Goal: Information Seeking & Learning: Learn about a topic

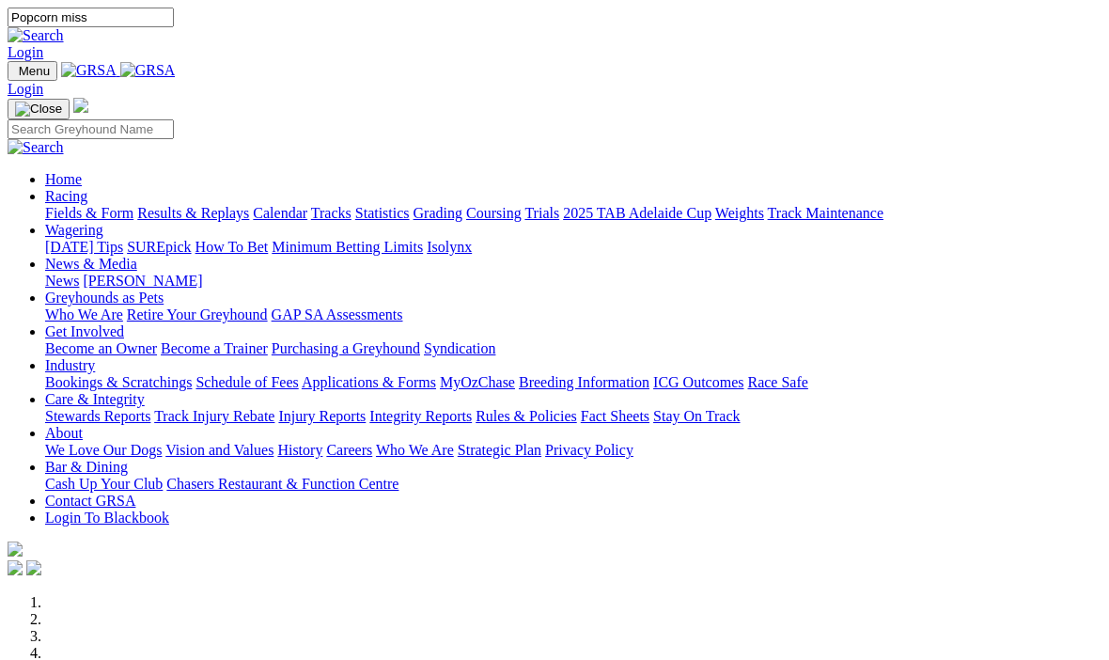
type input "Popcorn miss"
click at [64, 27] on img at bounding box center [36, 35] width 56 height 17
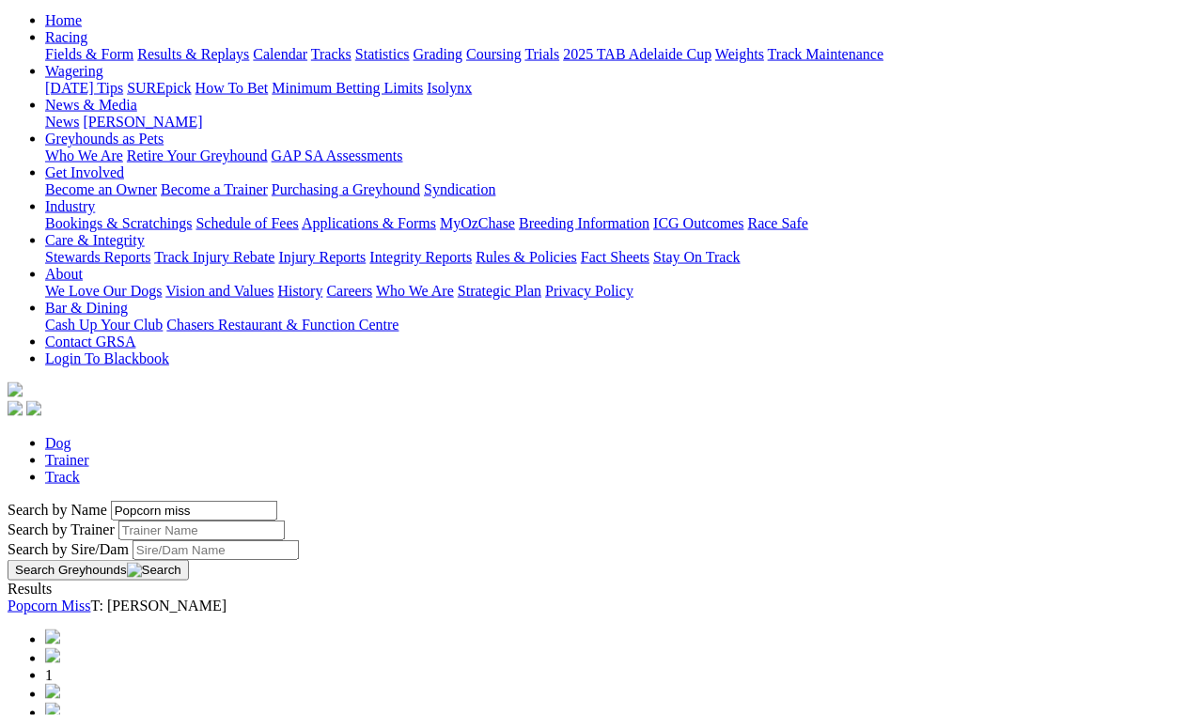
scroll to position [179, 0]
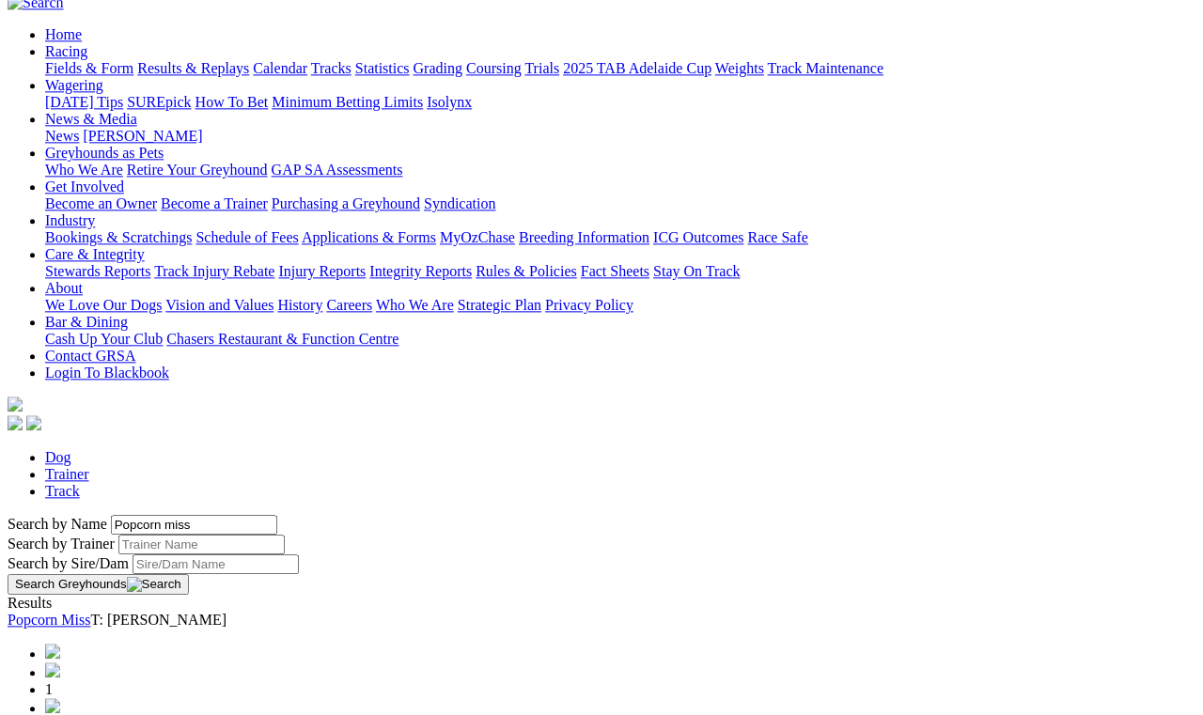
click at [90, 612] on link "Popcorn Miss" at bounding box center [49, 620] width 83 height 16
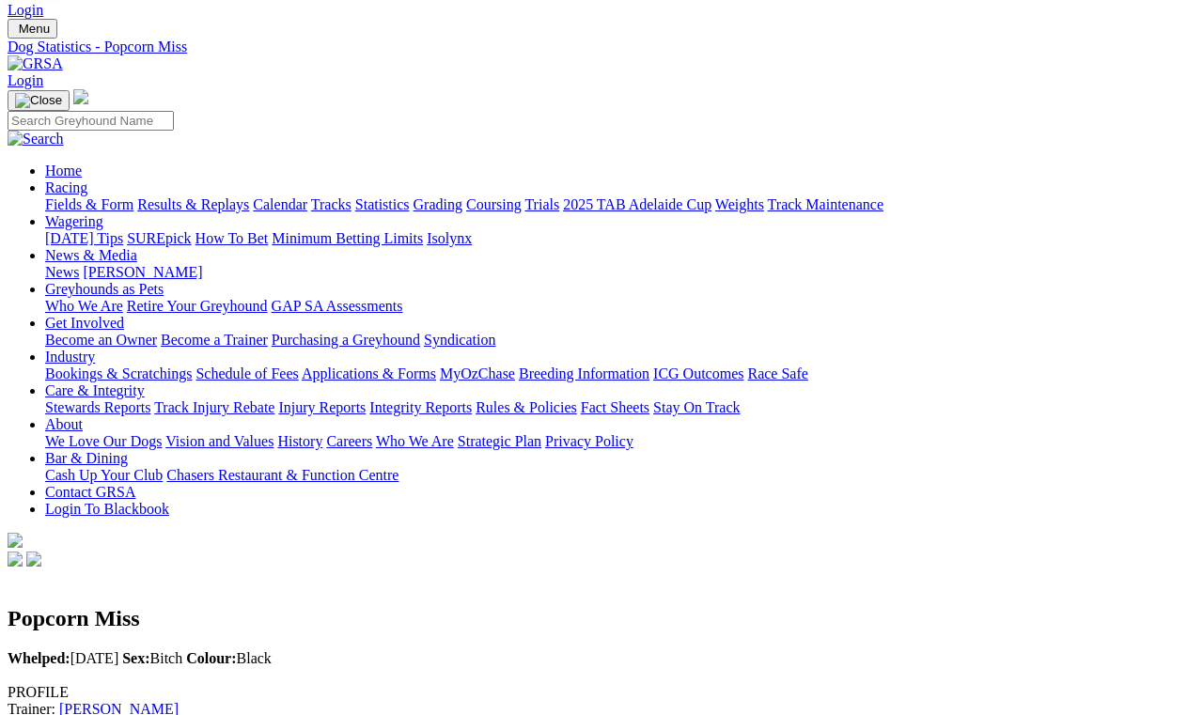
scroll to position [42, 0]
click at [65, 196] on link "Fields & Form" at bounding box center [89, 204] width 88 height 16
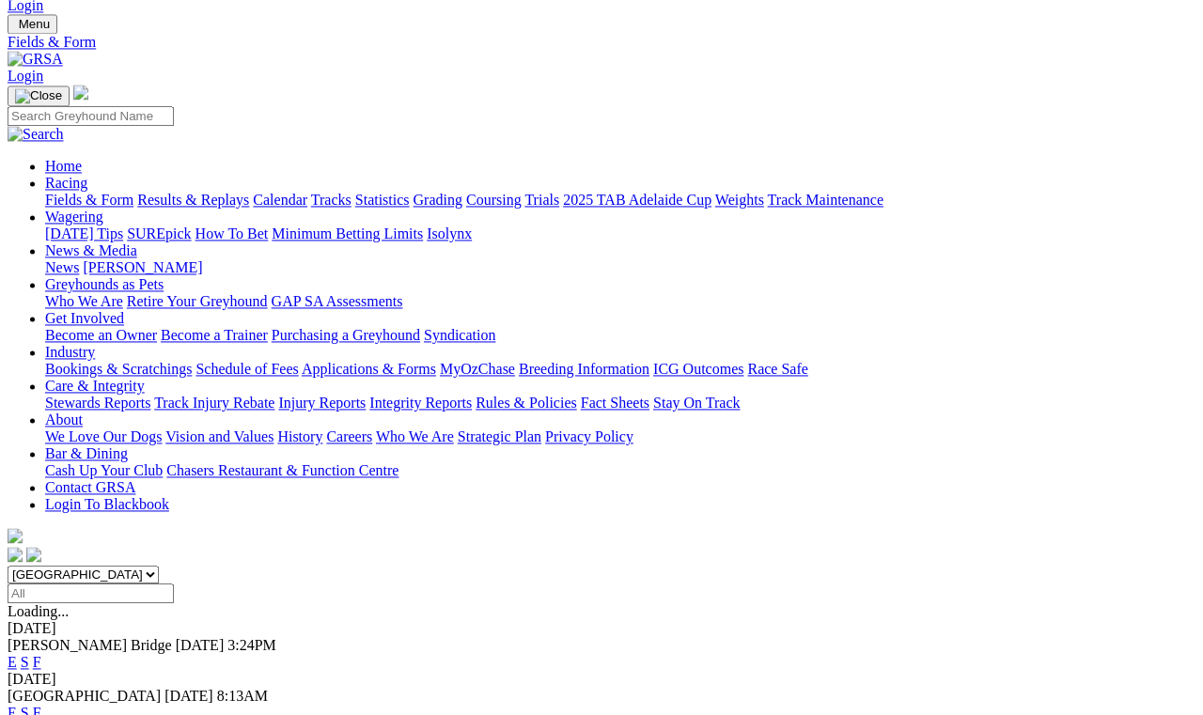
scroll to position [47, 0]
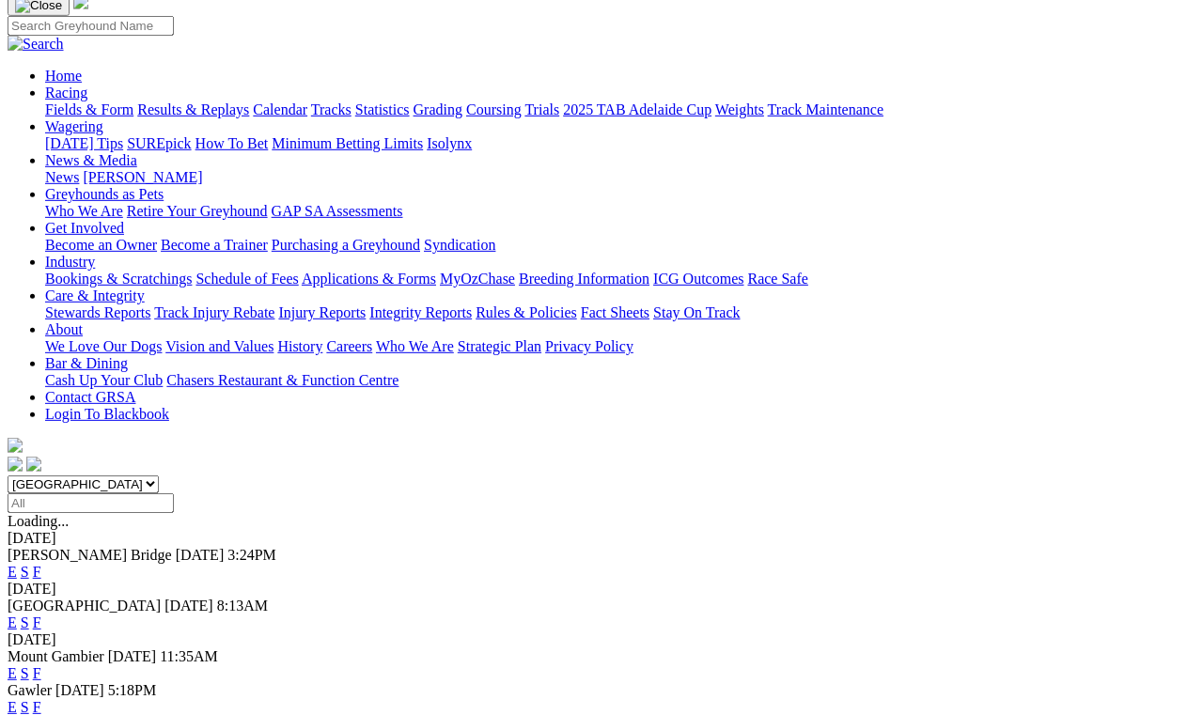
scroll to position [137, 0]
click at [41, 666] on link "F" at bounding box center [37, 674] width 8 height 16
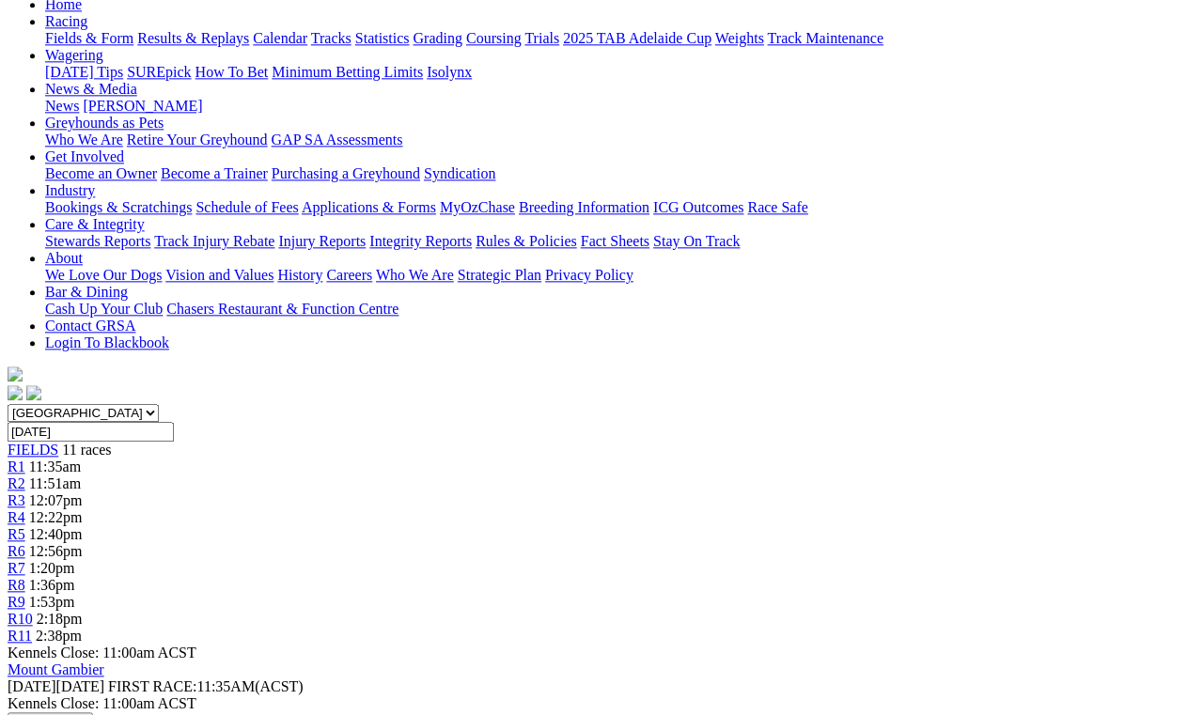
scroll to position [207, 0]
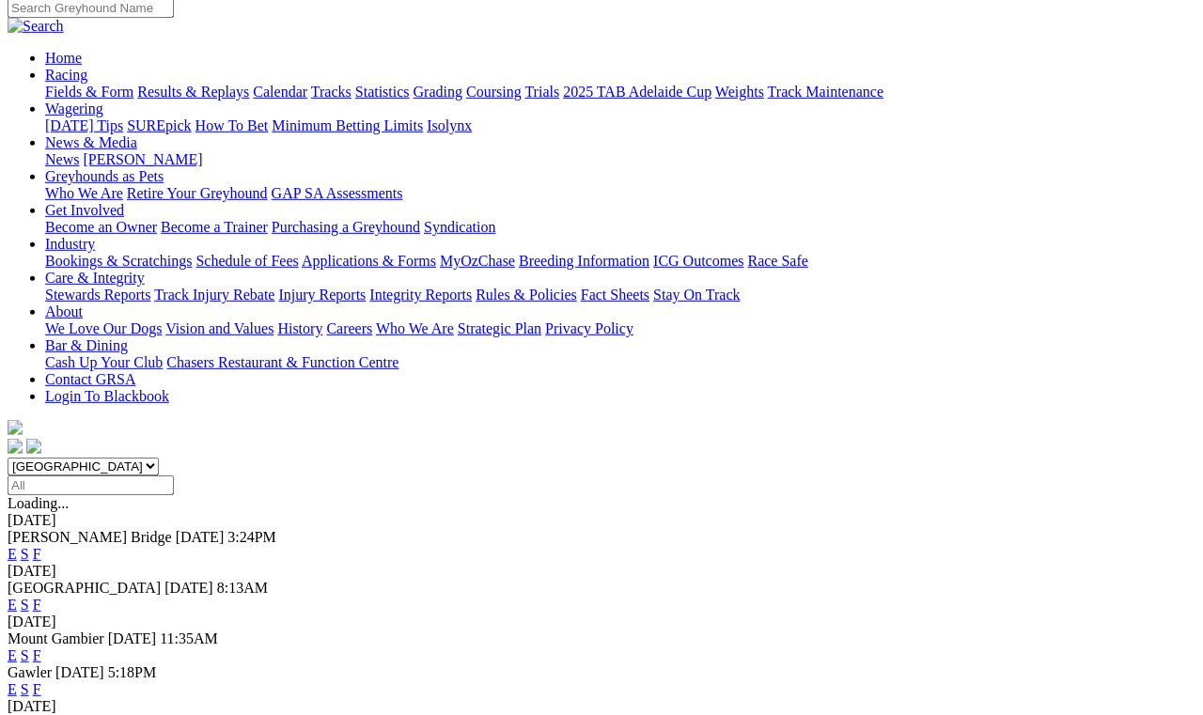
scroll to position [155, 0]
click at [41, 682] on link "F" at bounding box center [37, 690] width 8 height 16
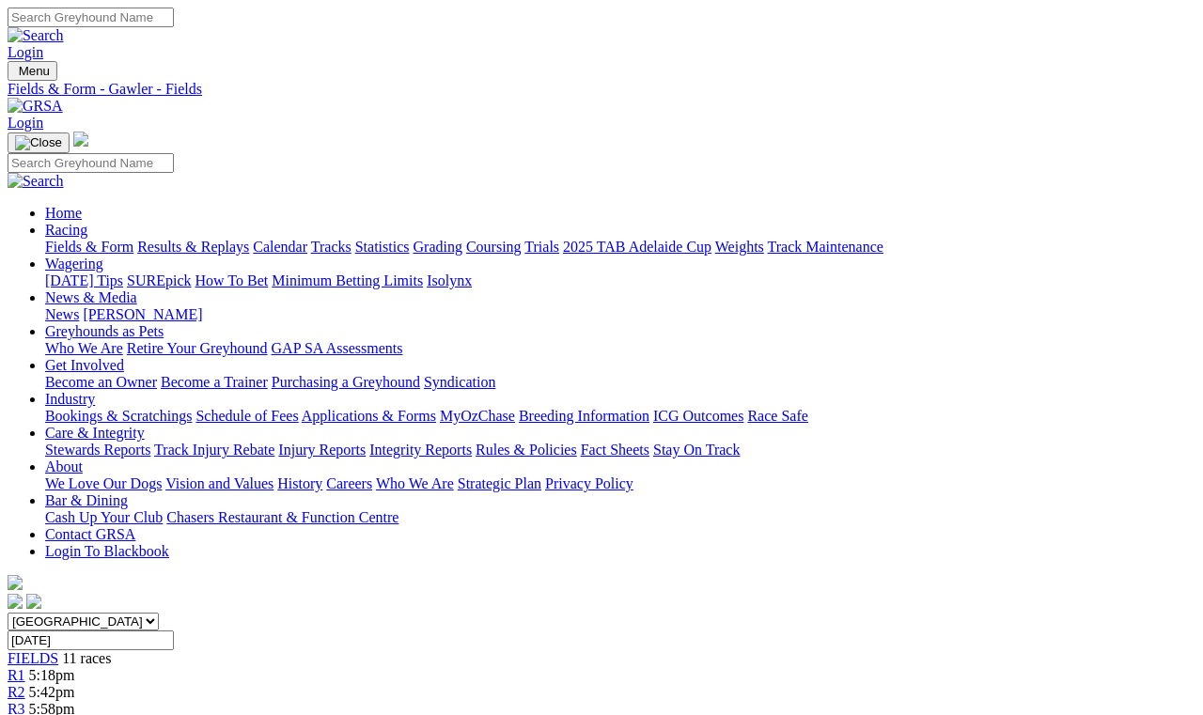
scroll to position [0, 84]
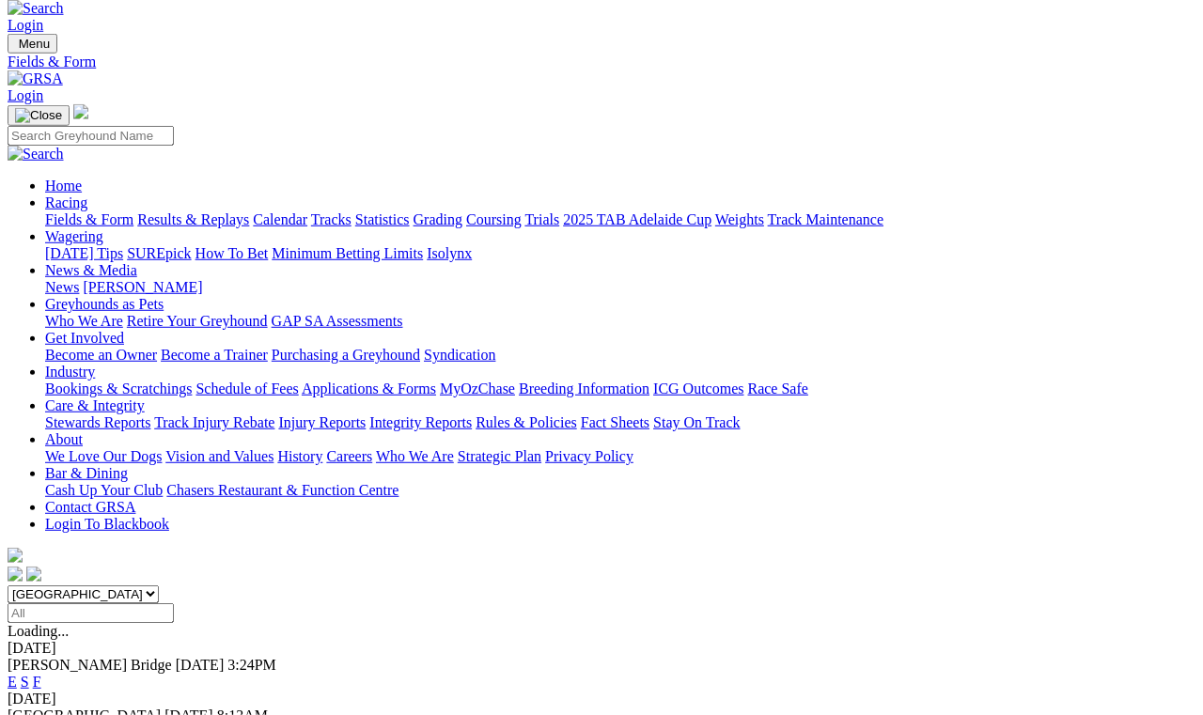
scroll to position [28, 0]
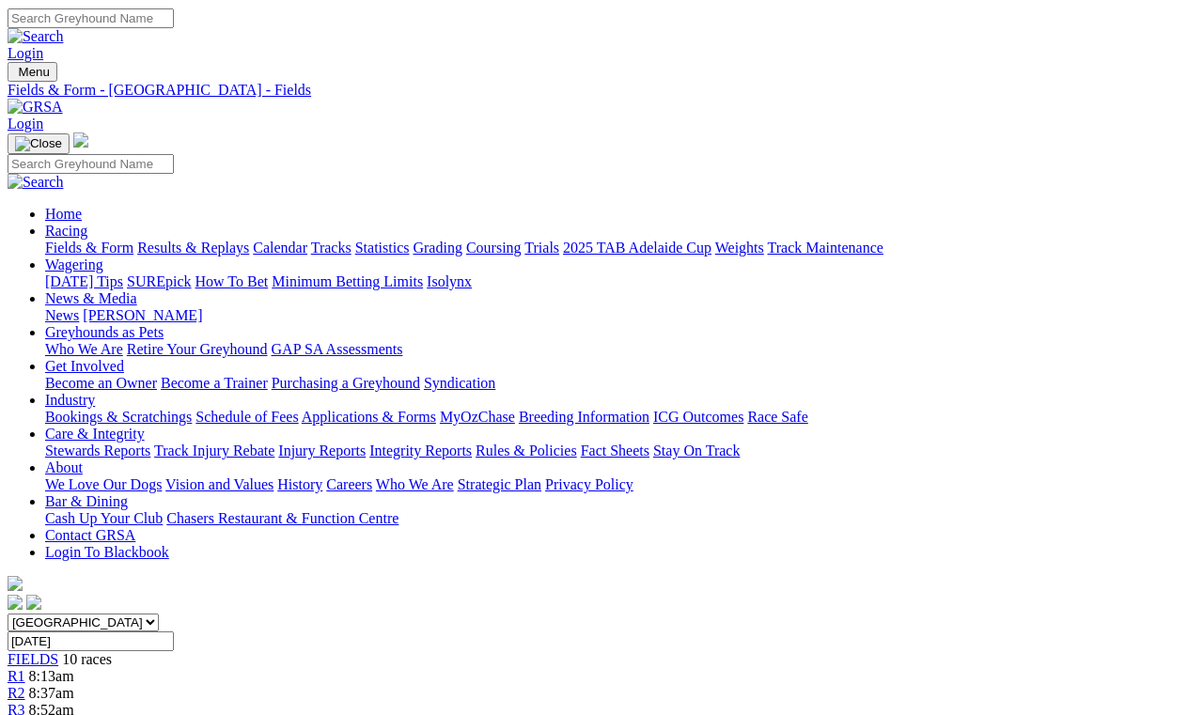
scroll to position [0, 29]
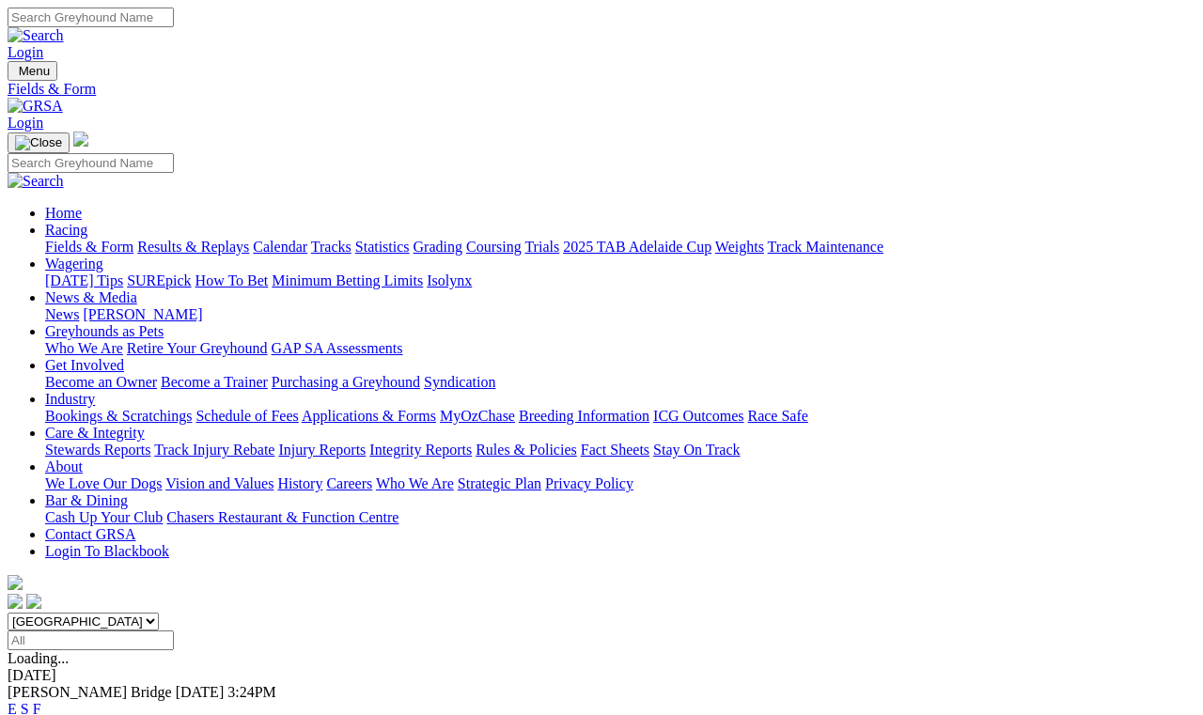
scroll to position [51, 0]
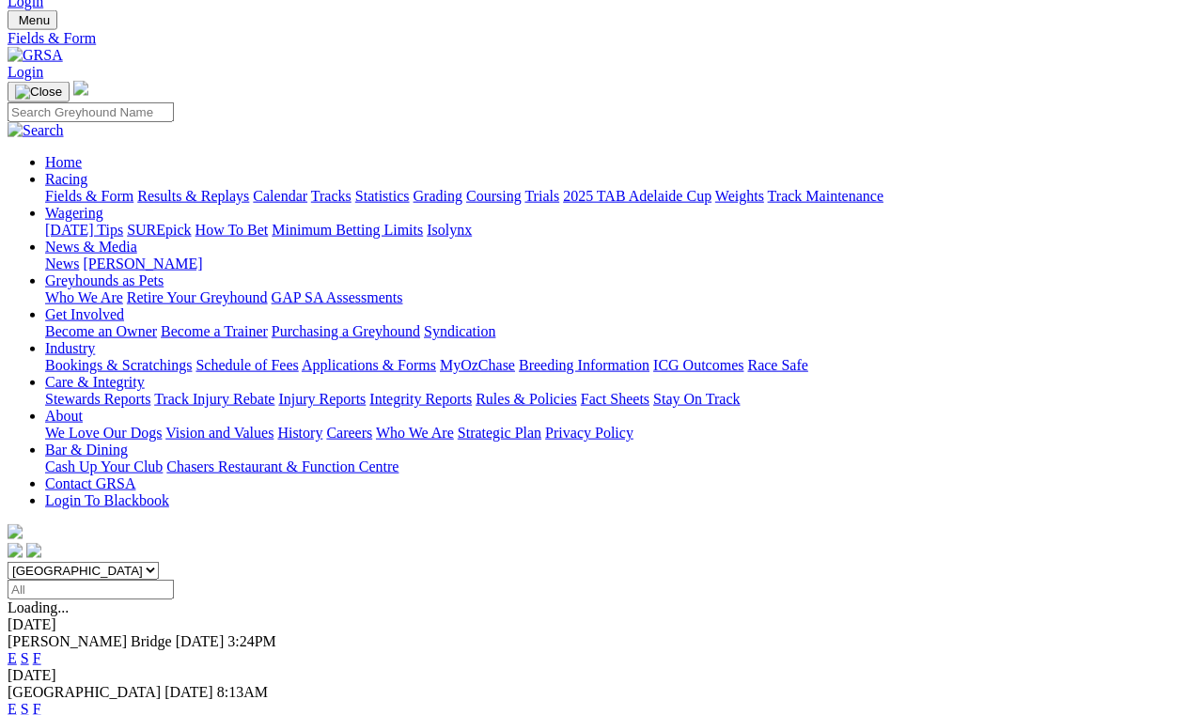
click at [159, 562] on select "[GEOGRAPHIC_DATA] [GEOGRAPHIC_DATA] [GEOGRAPHIC_DATA] [GEOGRAPHIC_DATA] [GEOGRA…" at bounding box center [83, 571] width 151 height 18
select select "VIC"
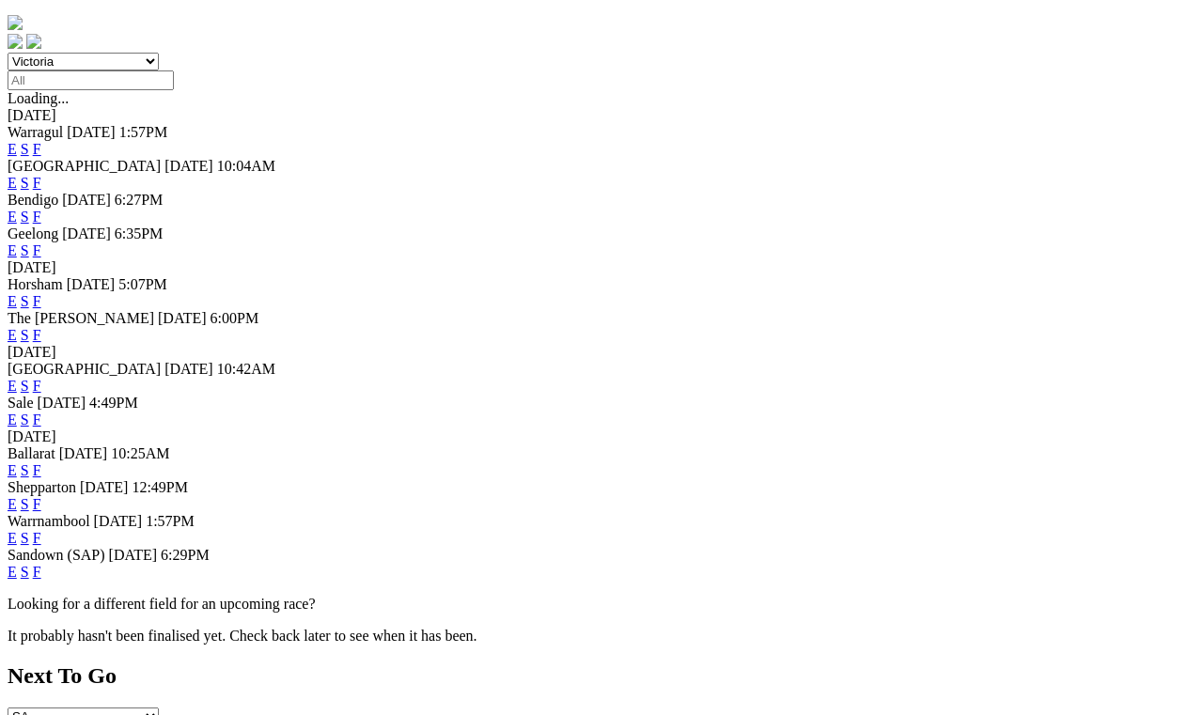
scroll to position [560, 0]
click at [41, 546] on link "F" at bounding box center [37, 538] width 8 height 16
